Goal: Task Accomplishment & Management: Use online tool/utility

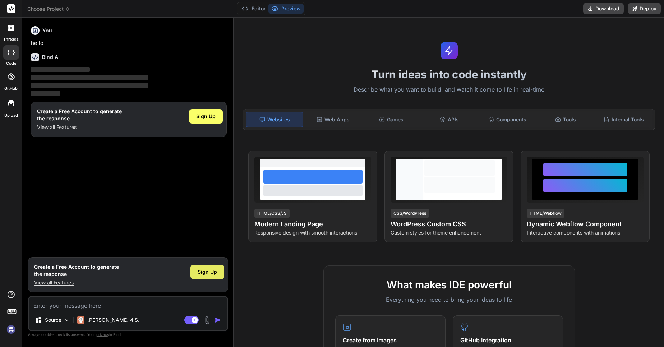
click at [201, 273] on span "Sign Up" at bounding box center [206, 271] width 19 height 7
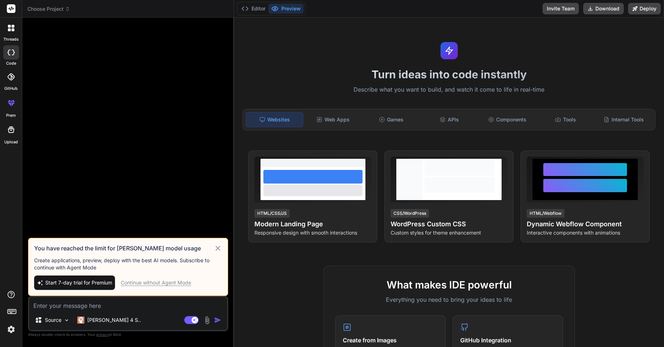
click at [218, 246] on icon at bounding box center [218, 248] width 8 height 9
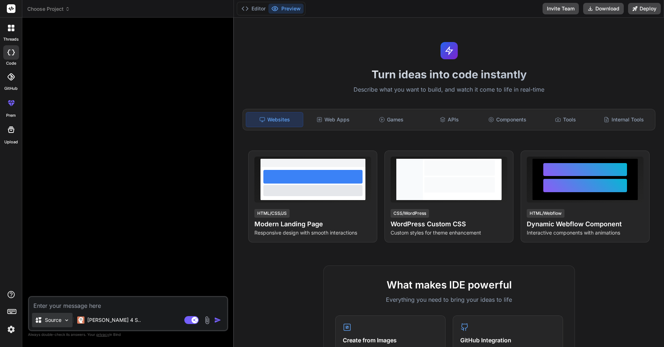
click at [66, 320] on img at bounding box center [67, 320] width 6 height 6
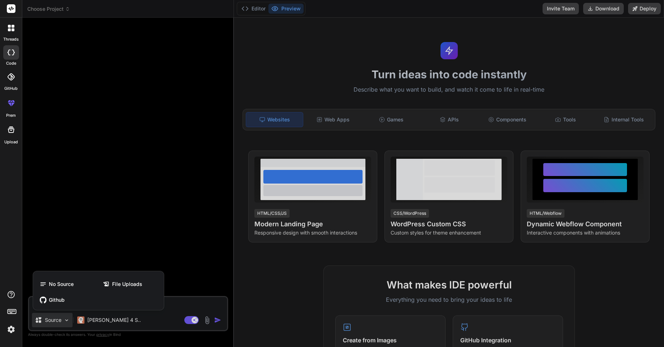
click at [146, 208] on div at bounding box center [332, 173] width 664 height 347
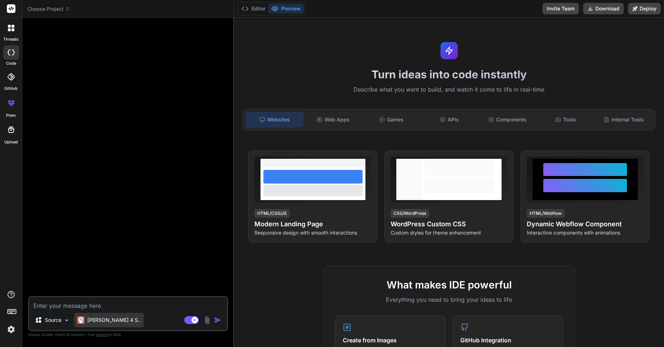
click at [96, 321] on p "[PERSON_NAME] 4 S.." at bounding box center [113, 319] width 53 height 7
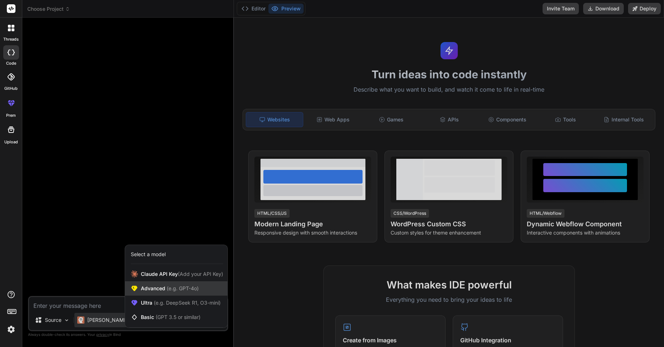
click at [156, 291] on span "Advanced (e.g. GPT-4o)" at bounding box center [170, 288] width 58 height 7
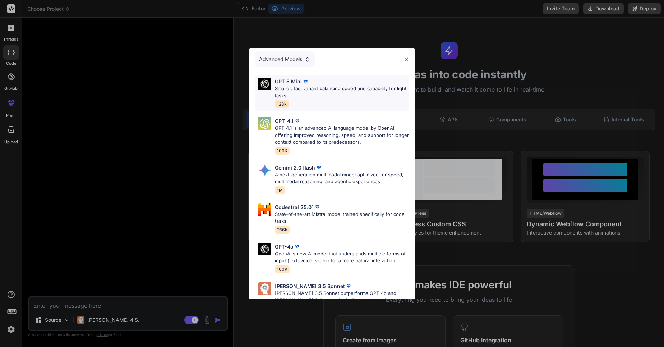
click at [292, 88] on p "Smaller, fast variant balancing speed and capability for light tasks" at bounding box center [342, 92] width 134 height 14
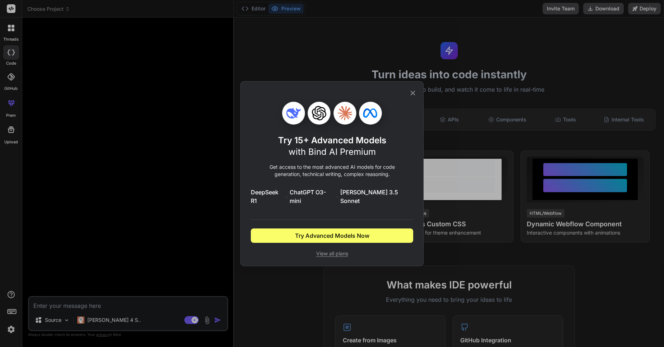
click at [415, 97] on icon at bounding box center [413, 93] width 8 height 8
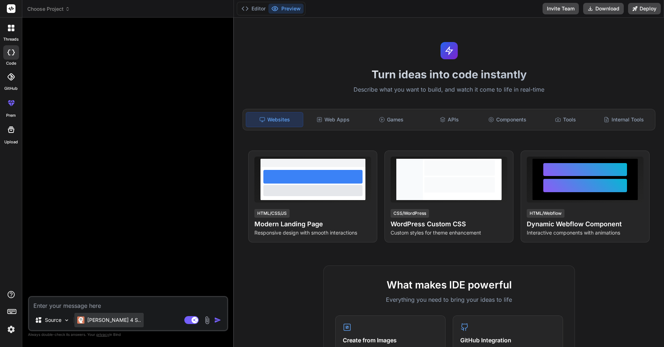
click at [113, 317] on p "[PERSON_NAME] 4 S.." at bounding box center [113, 319] width 53 height 7
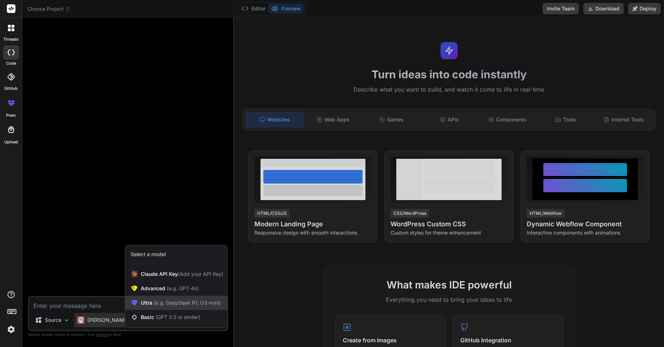
click at [168, 302] on span "(e.g. DeepSeek R1, O3-mini)" at bounding box center [186, 302] width 68 height 6
type textarea "x"
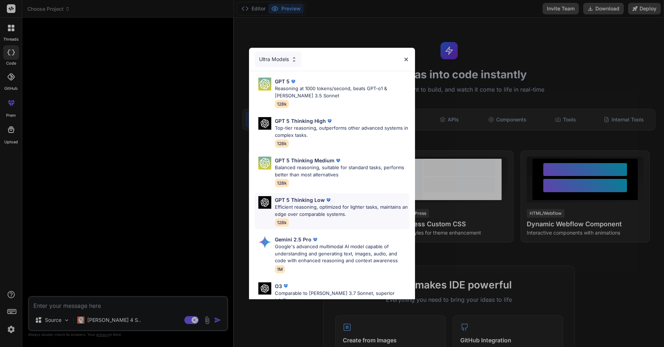
scroll to position [223, 0]
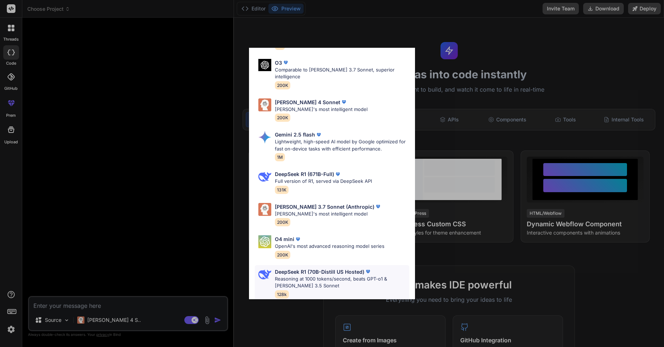
click at [314, 275] on p "Reasoning at 1000 tokens/second, beats GPT-o1 & [PERSON_NAME] 3.5 Sonnet" at bounding box center [342, 282] width 134 height 14
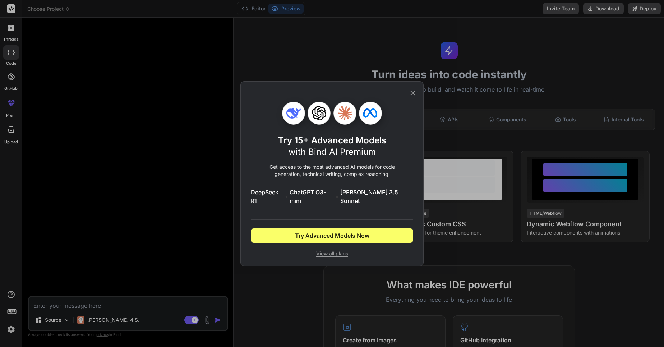
scroll to position [0, 0]
click at [408, 96] on div "Try 15+ Advanced Models with Bind AI Premium Get access to the most advanced AI…" at bounding box center [332, 174] width 162 height 184
click at [75, 310] on div "Try 15+ Advanced Models with Bind AI Premium Get access to the most advanced AI…" at bounding box center [332, 173] width 664 height 347
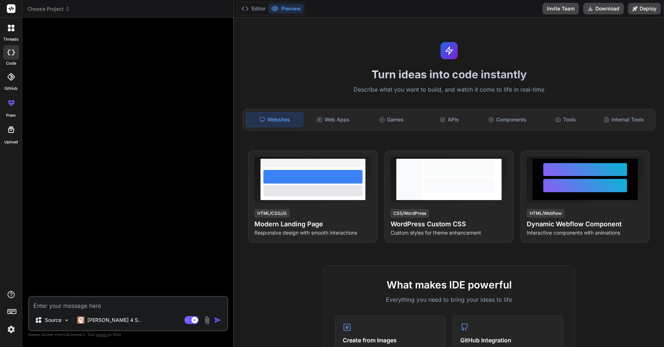
click at [56, 310] on div "Source [PERSON_NAME] 4 S.. Agent Mode. When this toggle is activated, AI automa…" at bounding box center [128, 313] width 200 height 35
click at [59, 304] on textarea at bounding box center [128, 303] width 198 height 13
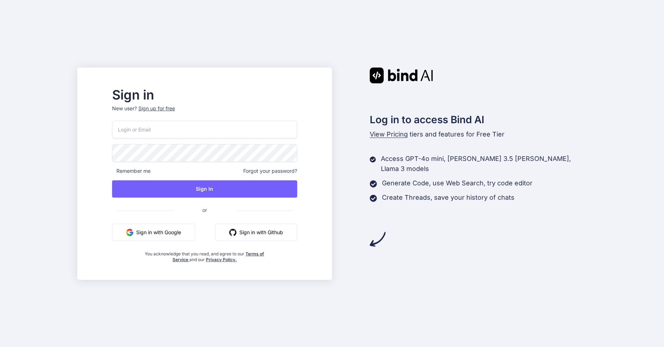
click at [158, 136] on input "email" at bounding box center [204, 130] width 185 height 18
paste input "anktestmail07@yopmail.com"
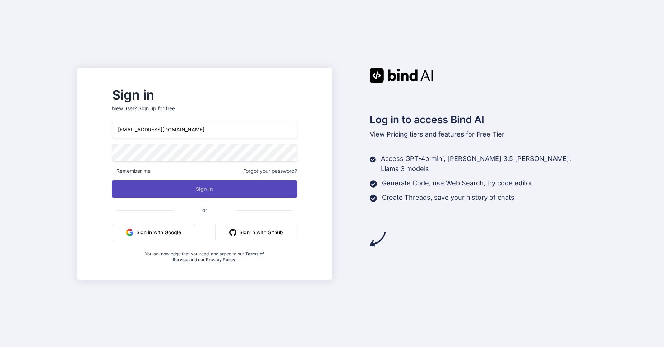
type input "anktestmail07@yopmail.com"
click at [185, 185] on button "Sign In" at bounding box center [204, 188] width 185 height 17
